Goal: Information Seeking & Learning: Find specific page/section

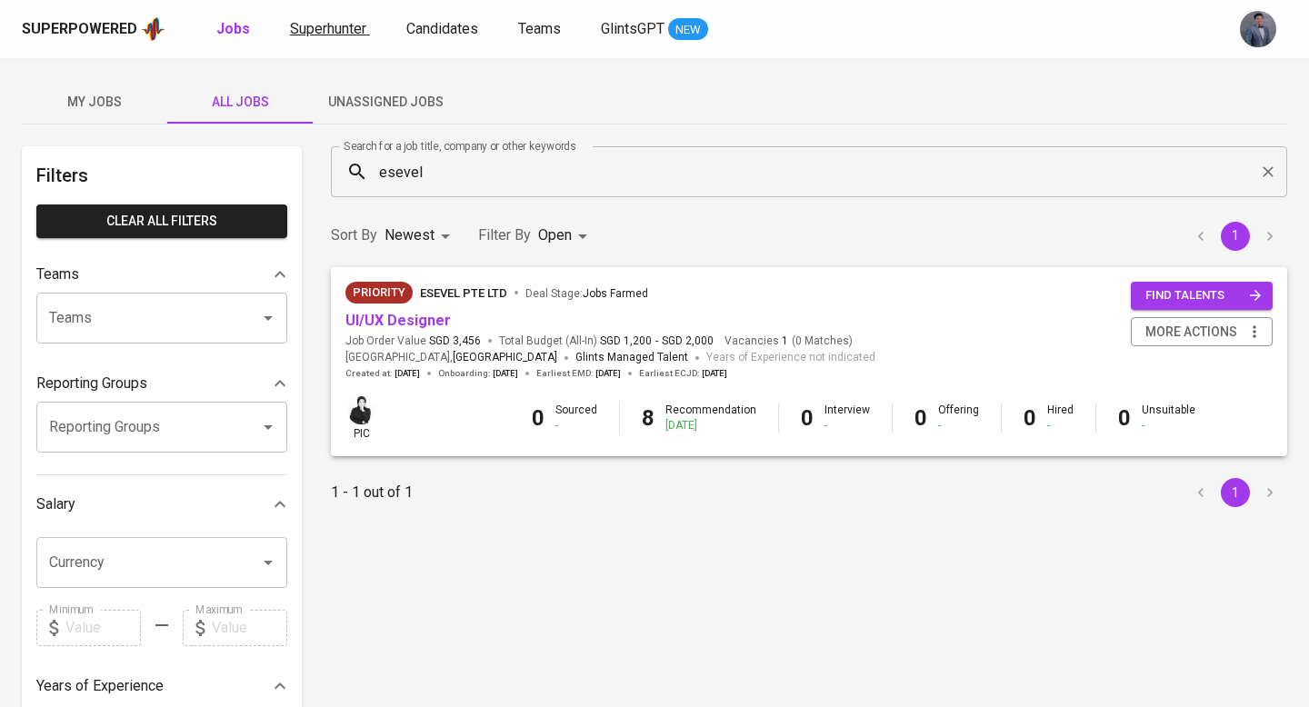
click at [320, 40] on link "Superhunter" at bounding box center [330, 29] width 80 height 23
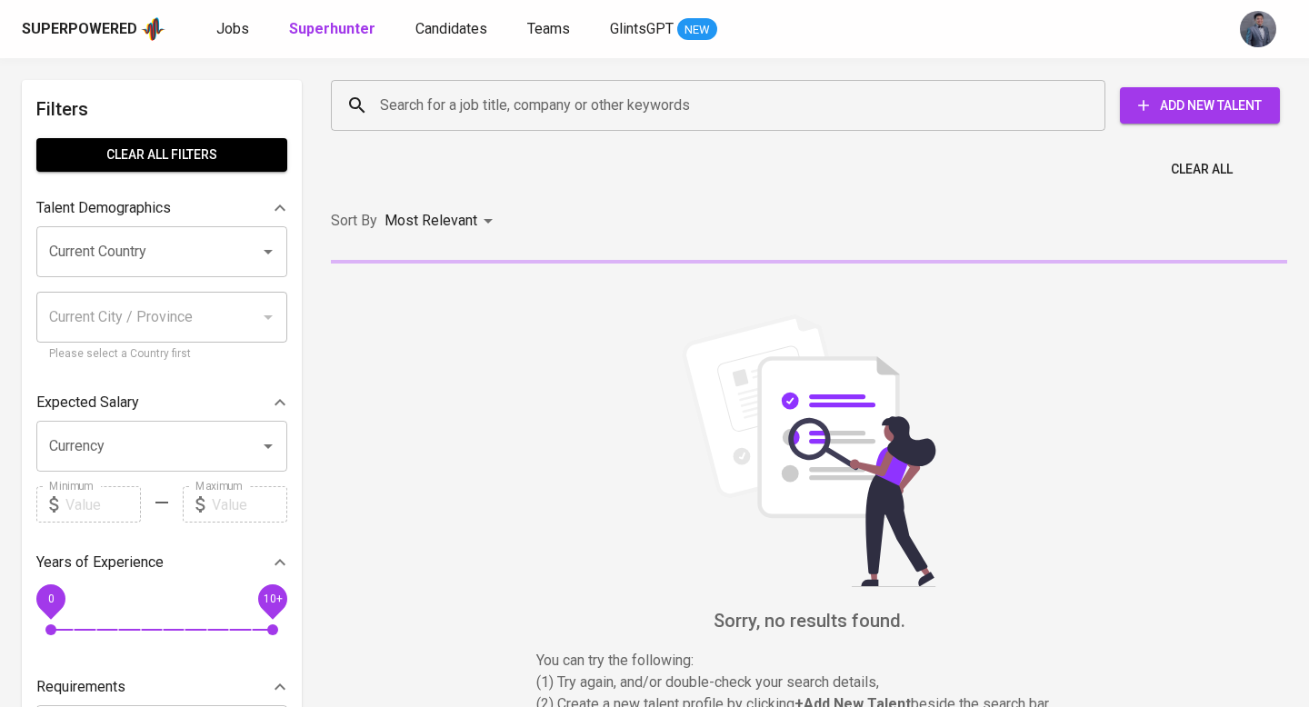
click at [597, 111] on input "Search for a job title, company or other keywords" at bounding box center [722, 105] width 694 height 35
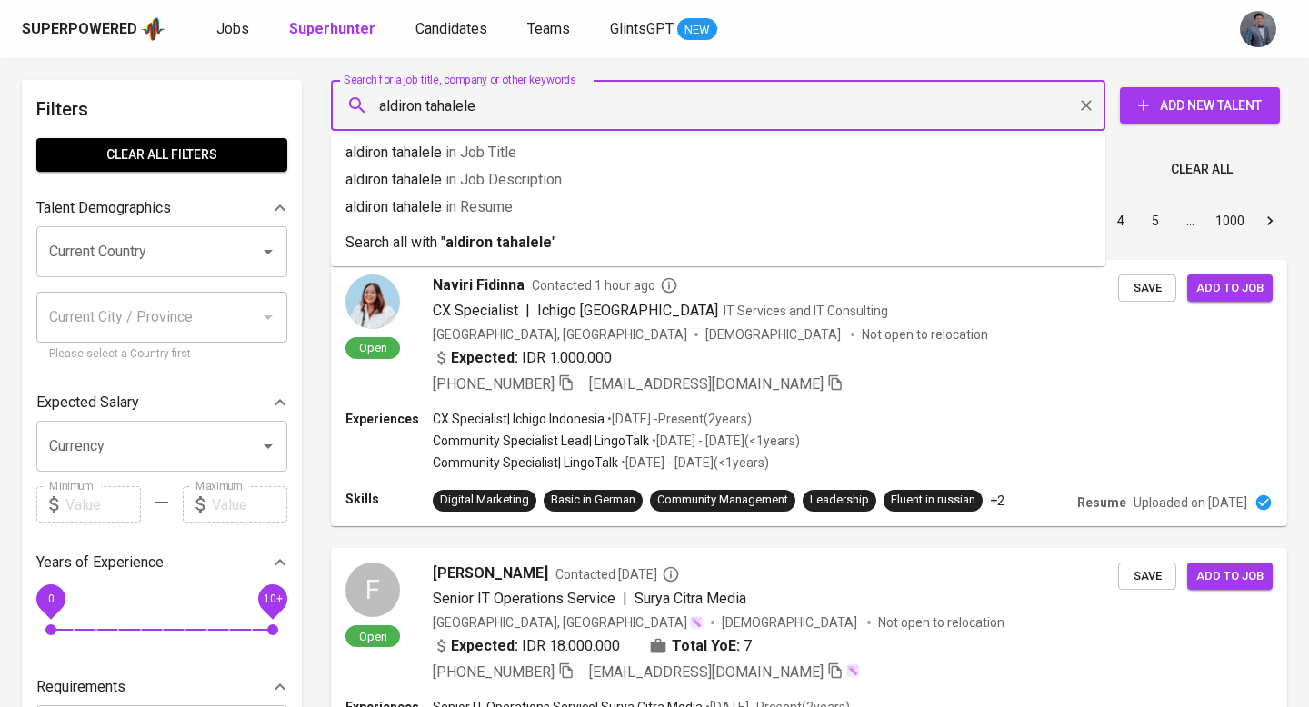
type input "aldiron tahalele"
click at [671, 247] on div "Sort By Most Relevant MOST_RELEVANT 1 2 3 4 5 … 1000" at bounding box center [809, 221] width 978 height 55
click at [481, 238] on div "Most Relevant" at bounding box center [441, 221] width 115 height 34
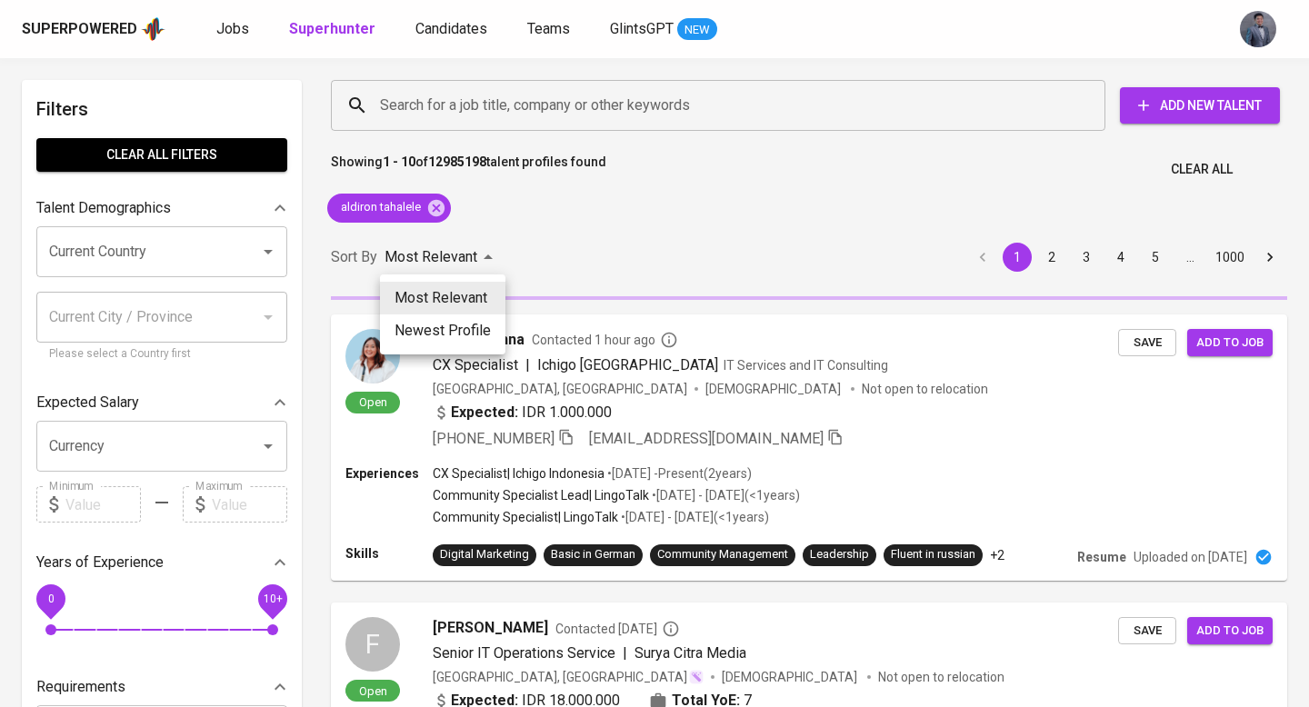
click at [582, 184] on div at bounding box center [654, 353] width 1309 height 707
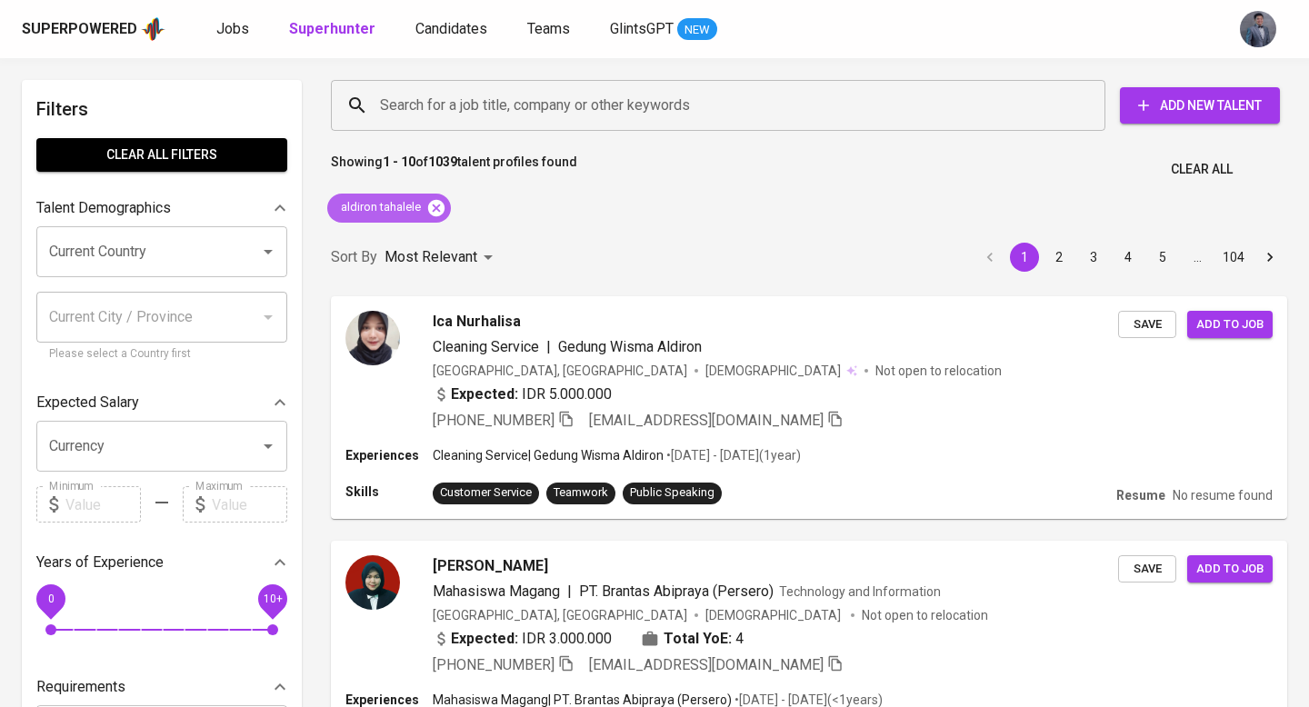
click at [434, 203] on icon at bounding box center [436, 207] width 16 height 16
